Goal: Task Accomplishment & Management: Manage account settings

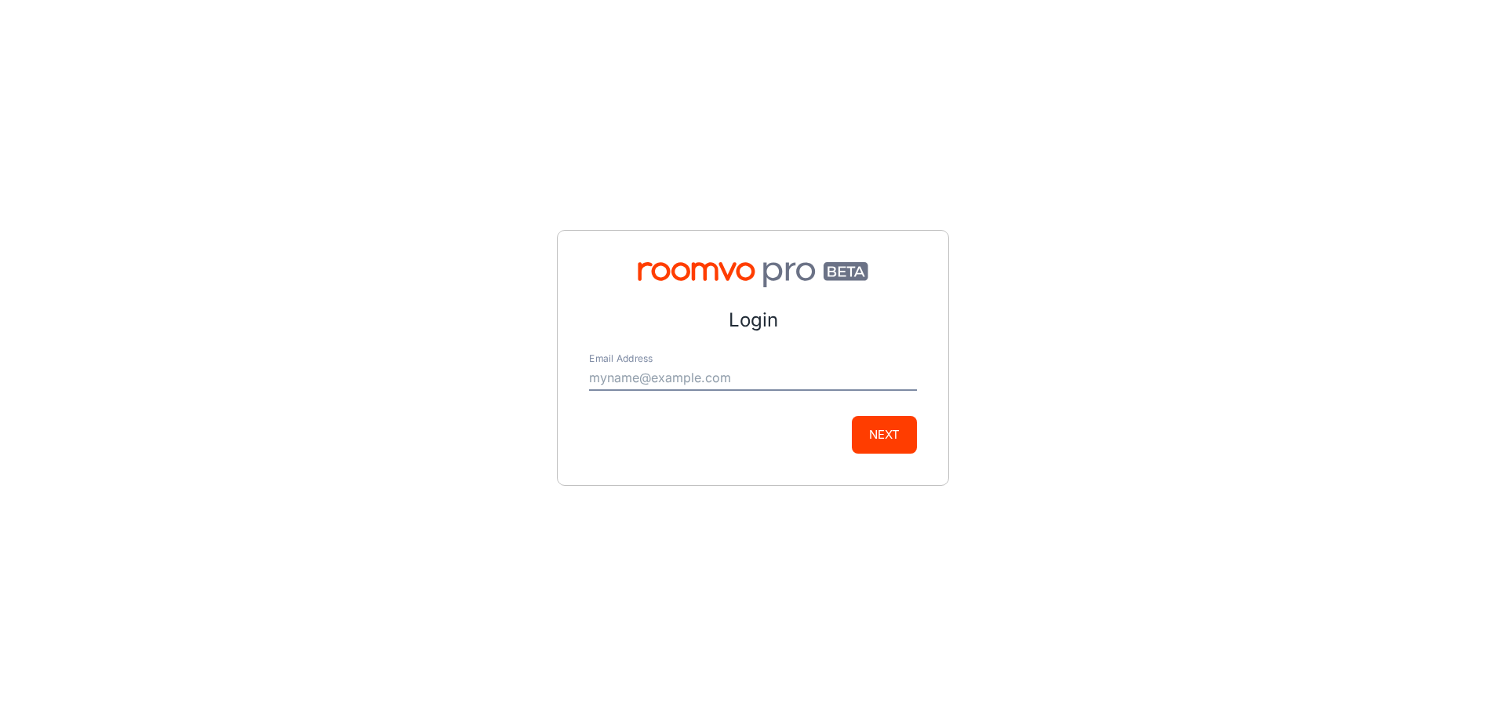
click at [617, 390] on input "Email Address" at bounding box center [753, 378] width 328 height 25
type input "[PERSON_NAME][EMAIL_ADDRESS][DOMAIN_NAME]"
click at [889, 431] on button "Next" at bounding box center [884, 435] width 65 height 38
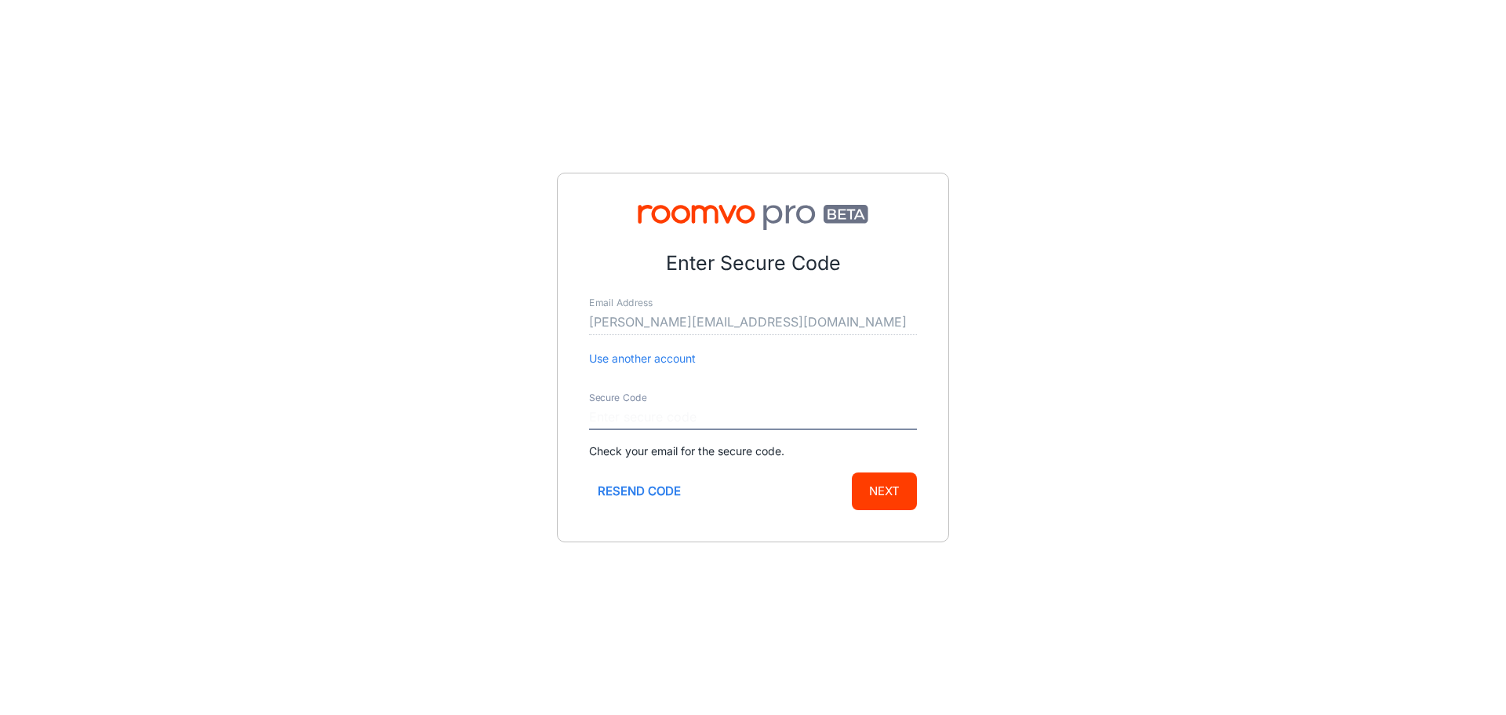
paste input "914431"
type input "914431"
click at [884, 486] on button "Next" at bounding box center [884, 491] width 65 height 38
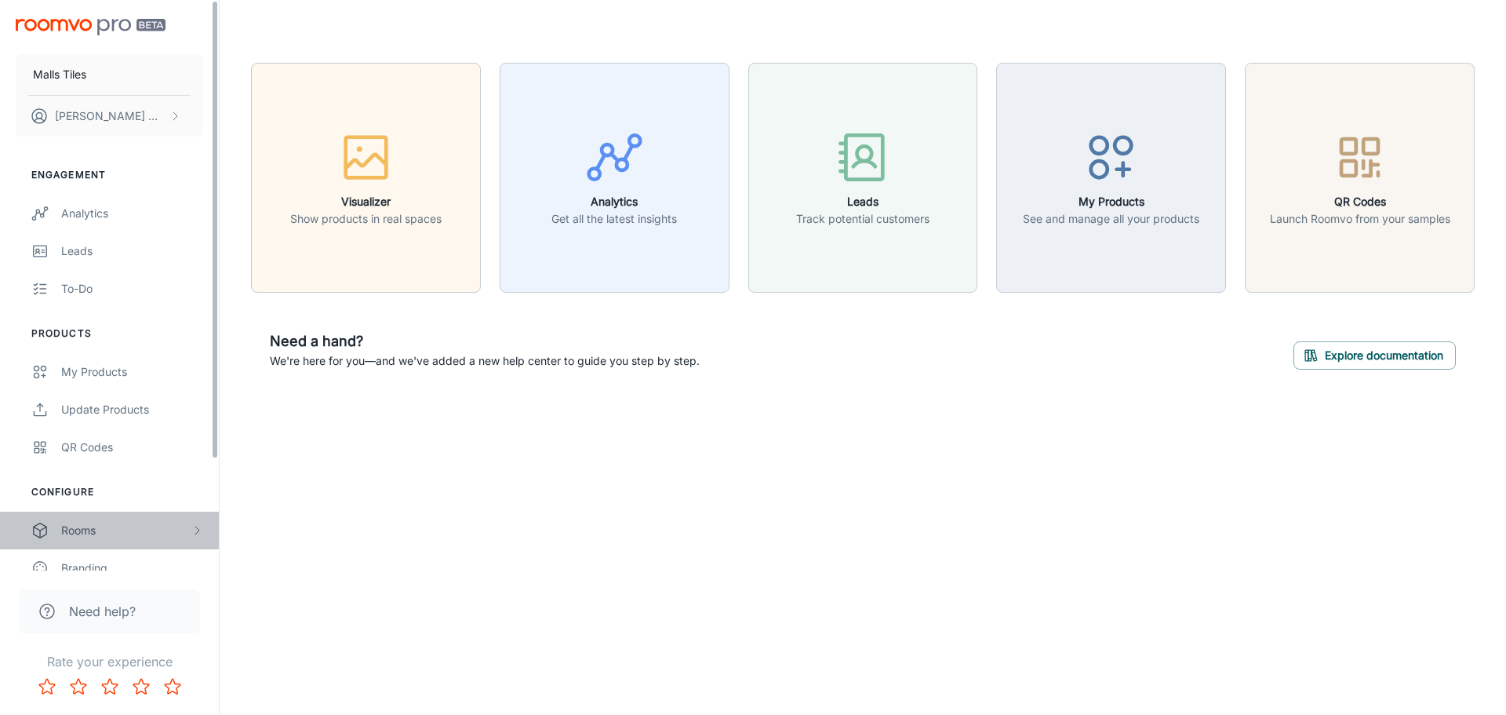
click at [89, 526] on div "Rooms" at bounding box center [125, 530] width 129 height 17
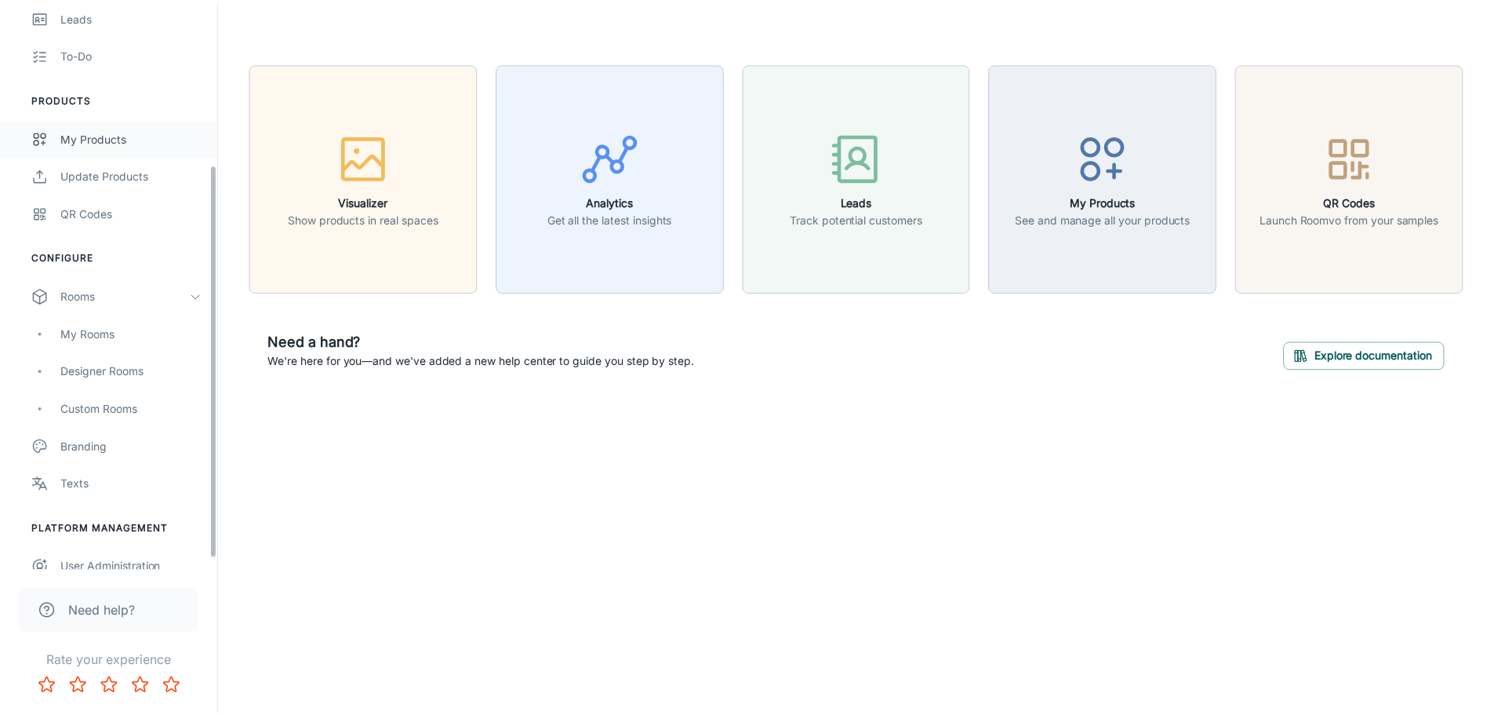
scroll to position [235, 0]
click at [144, 377] on div "Designer Rooms" at bounding box center [132, 370] width 142 height 17
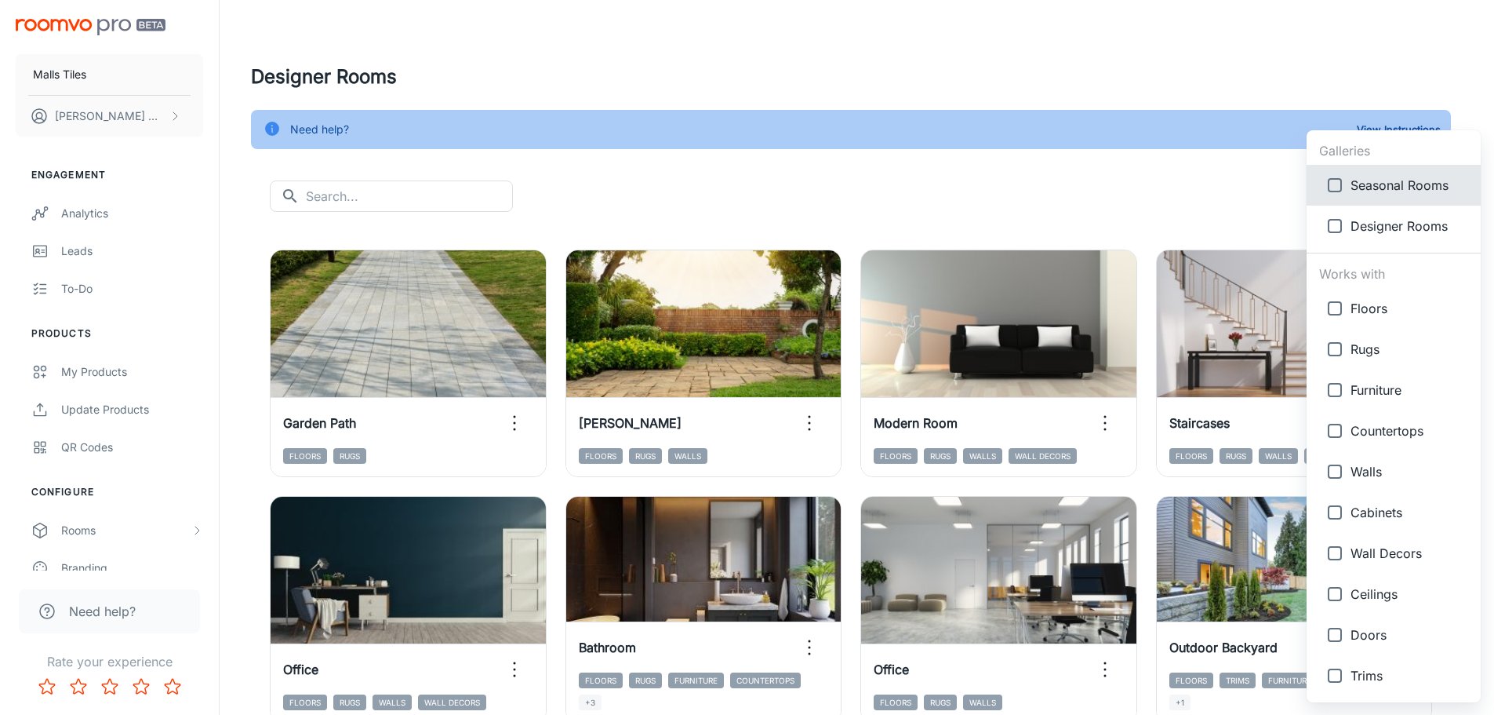
click at [1425, 205] on body "Malls Tiles [PERSON_NAME] Engagement Analytics Leads To-do Products My Products…" at bounding box center [747, 357] width 1494 height 715
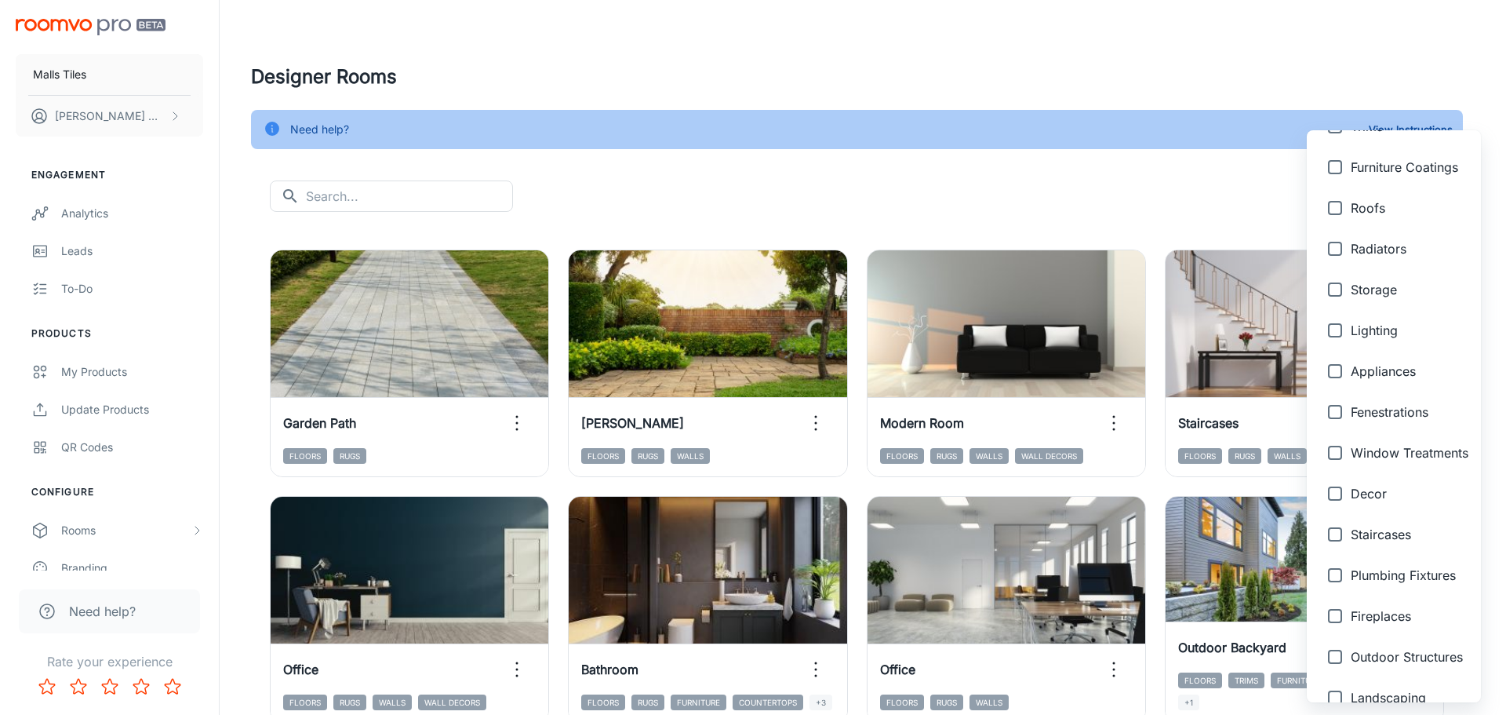
scroll to position [571, 0]
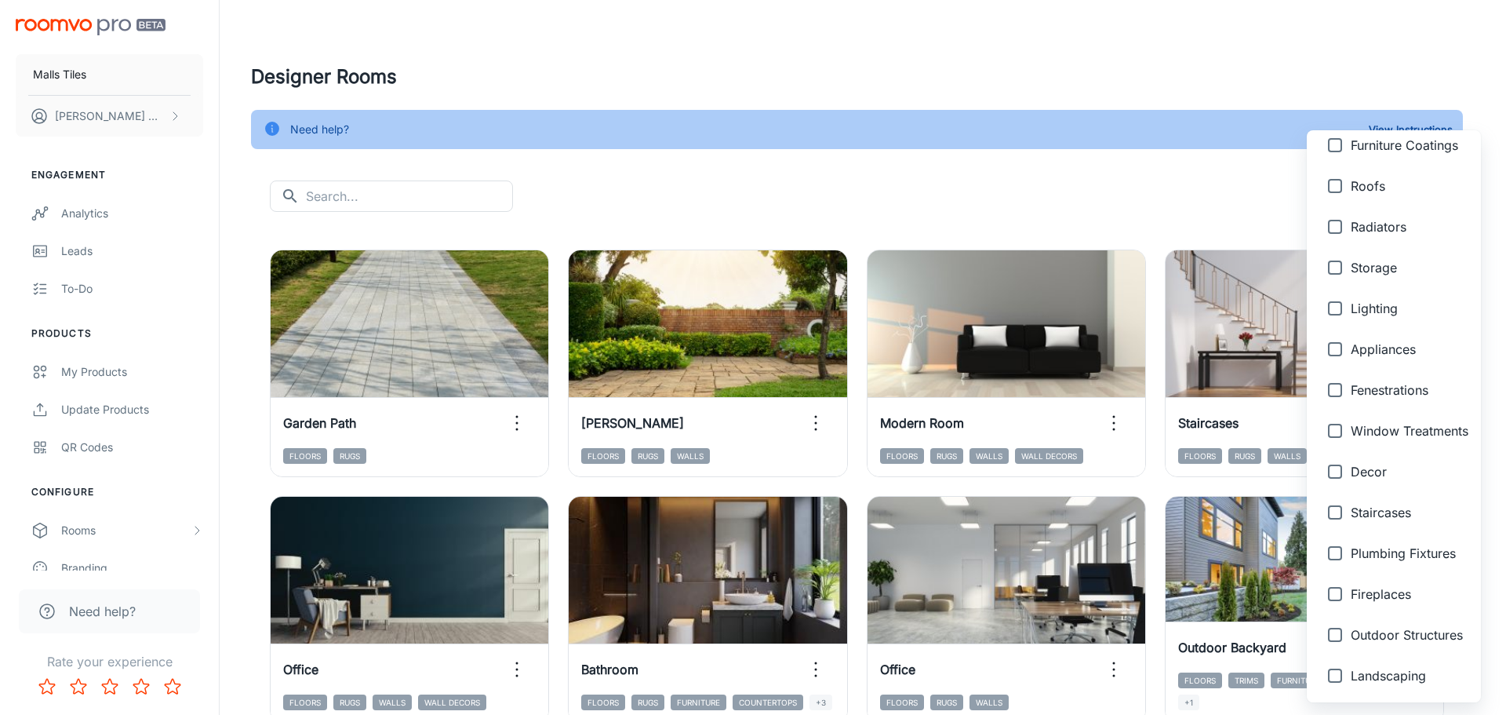
click at [1367, 628] on span "Outdoor Structures" at bounding box center [1410, 634] width 118 height 19
type input "{"type":"productType","id":"23"}"
checkbox input "true"
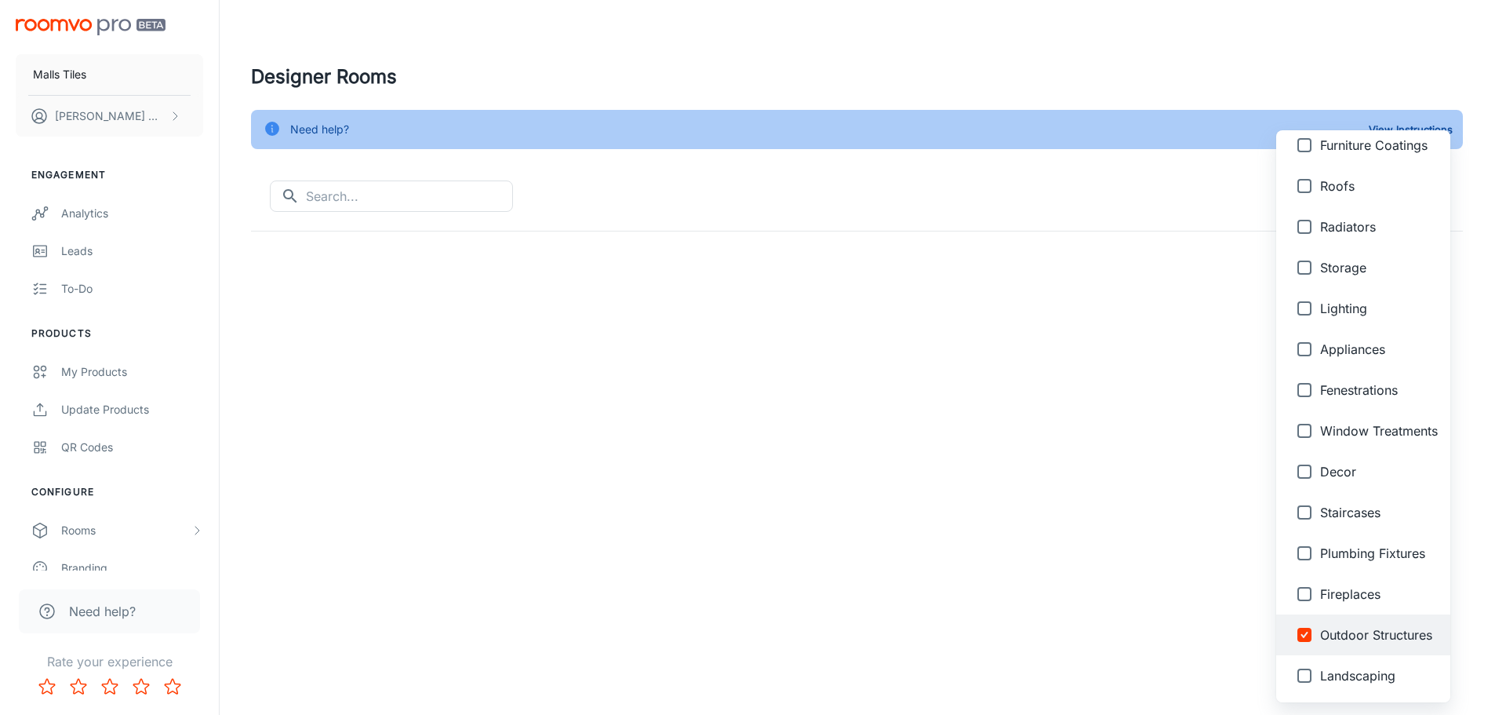
click at [1474, 387] on div at bounding box center [753, 357] width 1506 height 715
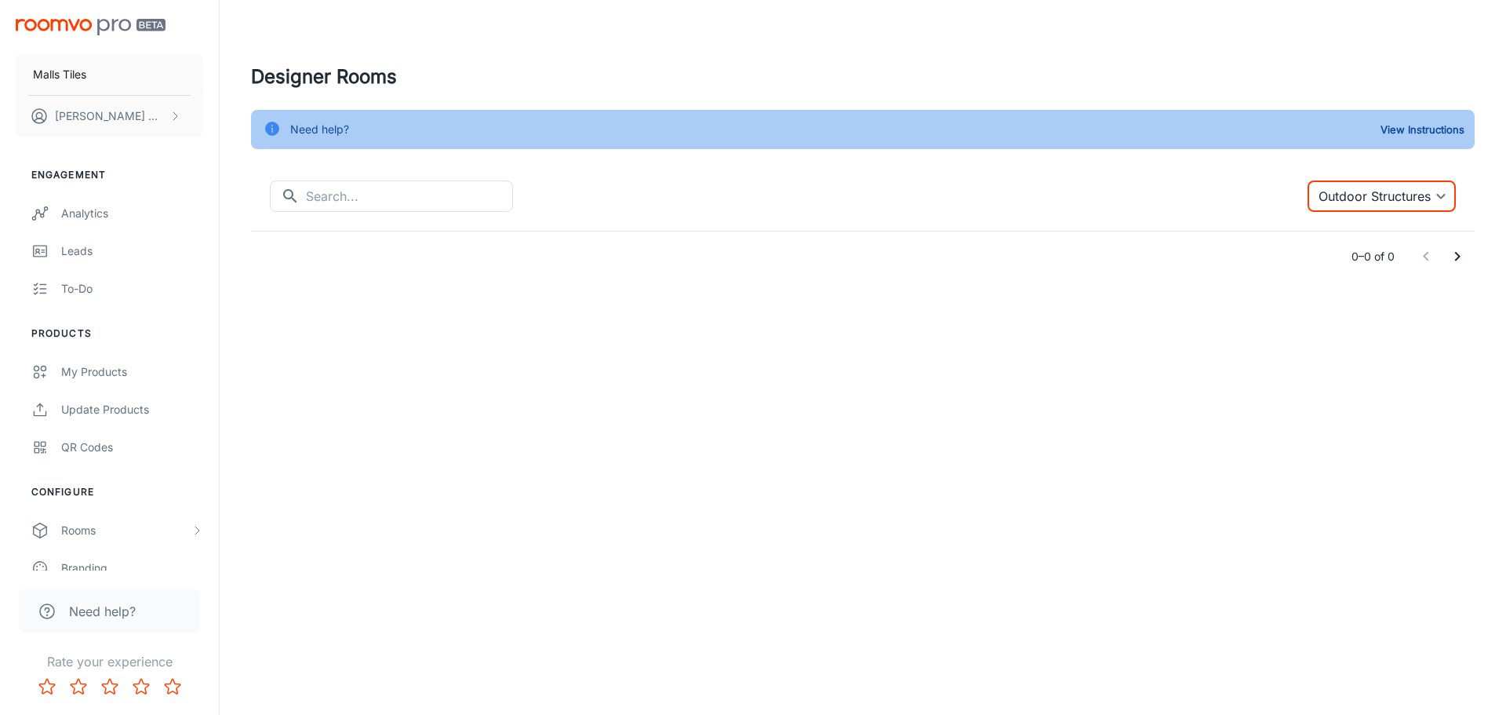
click at [1443, 190] on body "Malls Tiles [PERSON_NAME] Engagement Analytics Leads To-do Products My Products…" at bounding box center [753, 357] width 1506 height 715
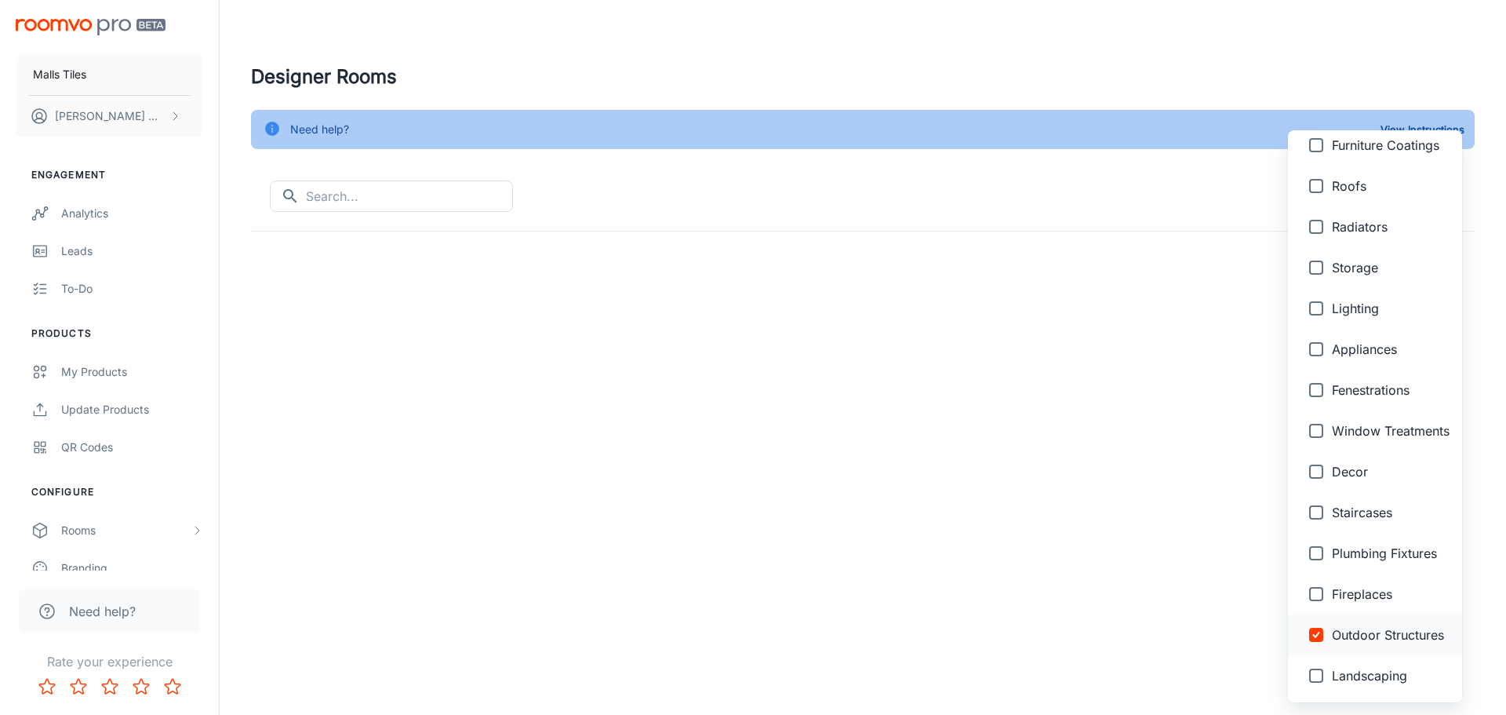
click at [1315, 632] on input "checkbox" at bounding box center [1316, 634] width 31 height 31
checkbox input "false"
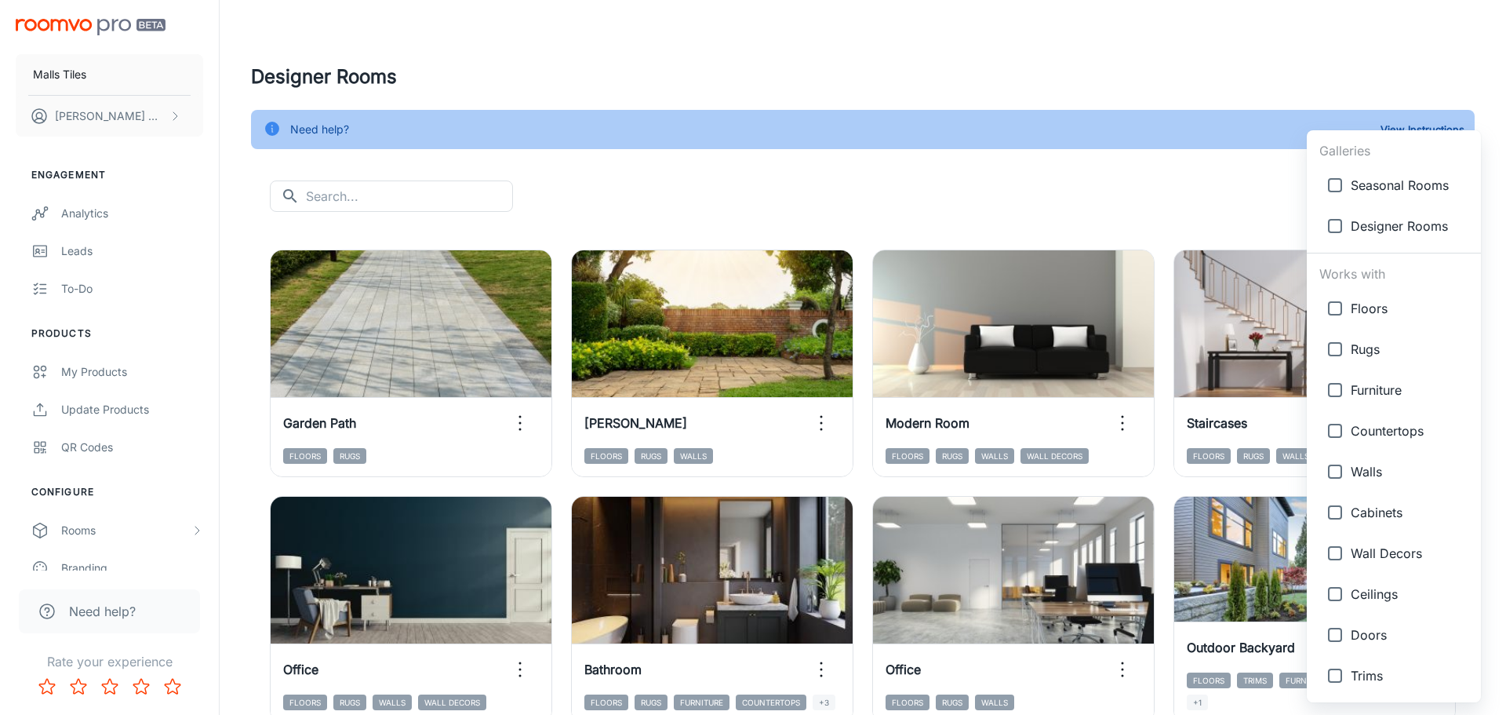
click at [1334, 312] on input "checkbox" at bounding box center [1335, 308] width 31 height 31
checkbox input "true"
type input "{"type":"productType","id":"1"}"
